Goal: Communication & Community: Ask a question

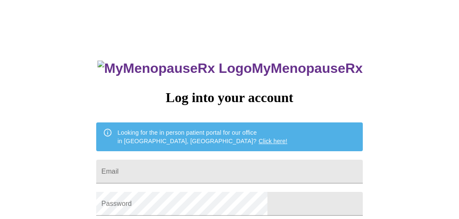
scroll to position [43, 0]
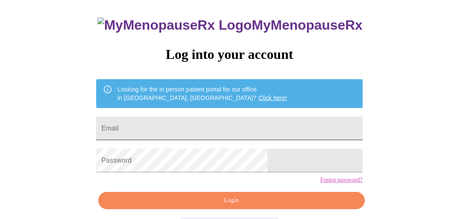
click at [200, 117] on input "Email" at bounding box center [229, 129] width 266 height 24
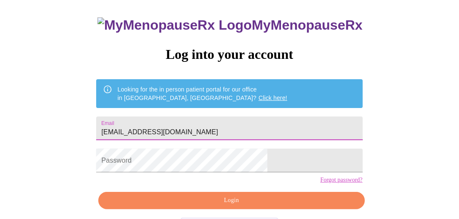
type input "[EMAIL_ADDRESS][DOMAIN_NAME]"
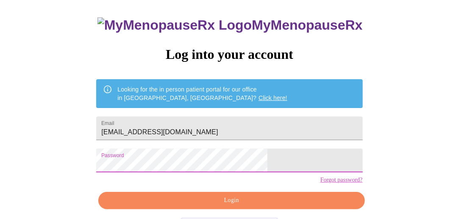
click at [219, 203] on div "MyMenopauseRx Log into your account Looking for the in person patient portal fo…" at bounding box center [229, 113] width 283 height 219
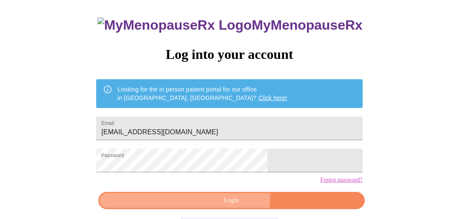
click at [219, 206] on span "Login" at bounding box center [231, 200] width 247 height 11
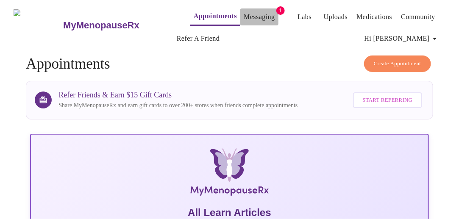
click at [255, 15] on link "Messaging" at bounding box center [259, 17] width 31 height 12
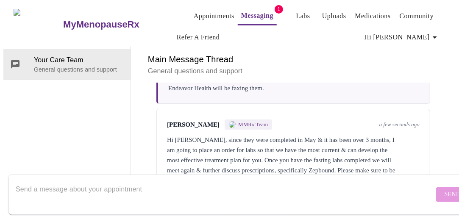
scroll to position [1040, 0]
click at [165, 181] on textarea "Send a message about your appointment" at bounding box center [225, 194] width 418 height 27
type textarea "Okay. Where will the lab request be?"
click at [436, 191] on button "Send" at bounding box center [452, 194] width 33 height 15
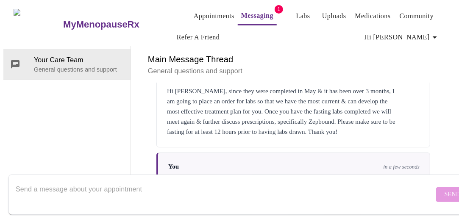
scroll to position [1091, 0]
